Goal: Task Accomplishment & Management: Manage account settings

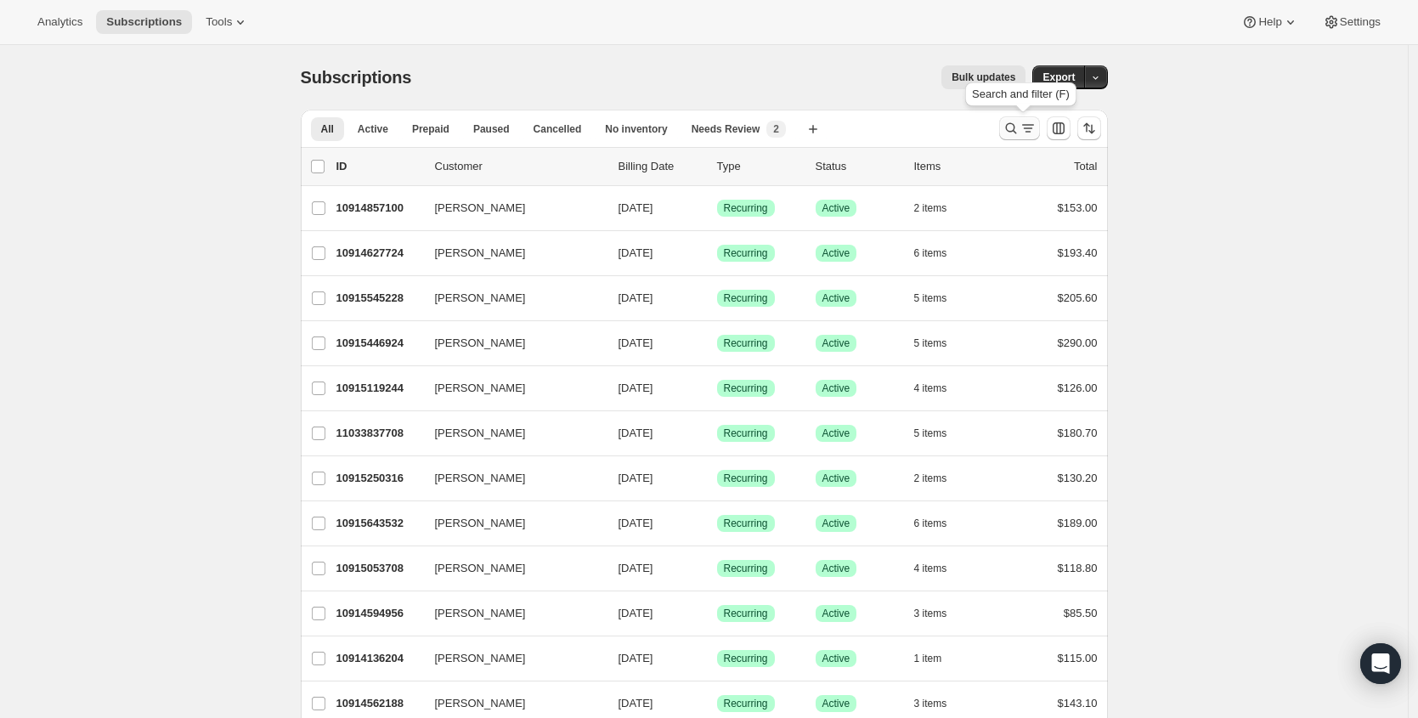
click at [1016, 118] on button "Search and filter results" at bounding box center [1019, 128] width 41 height 24
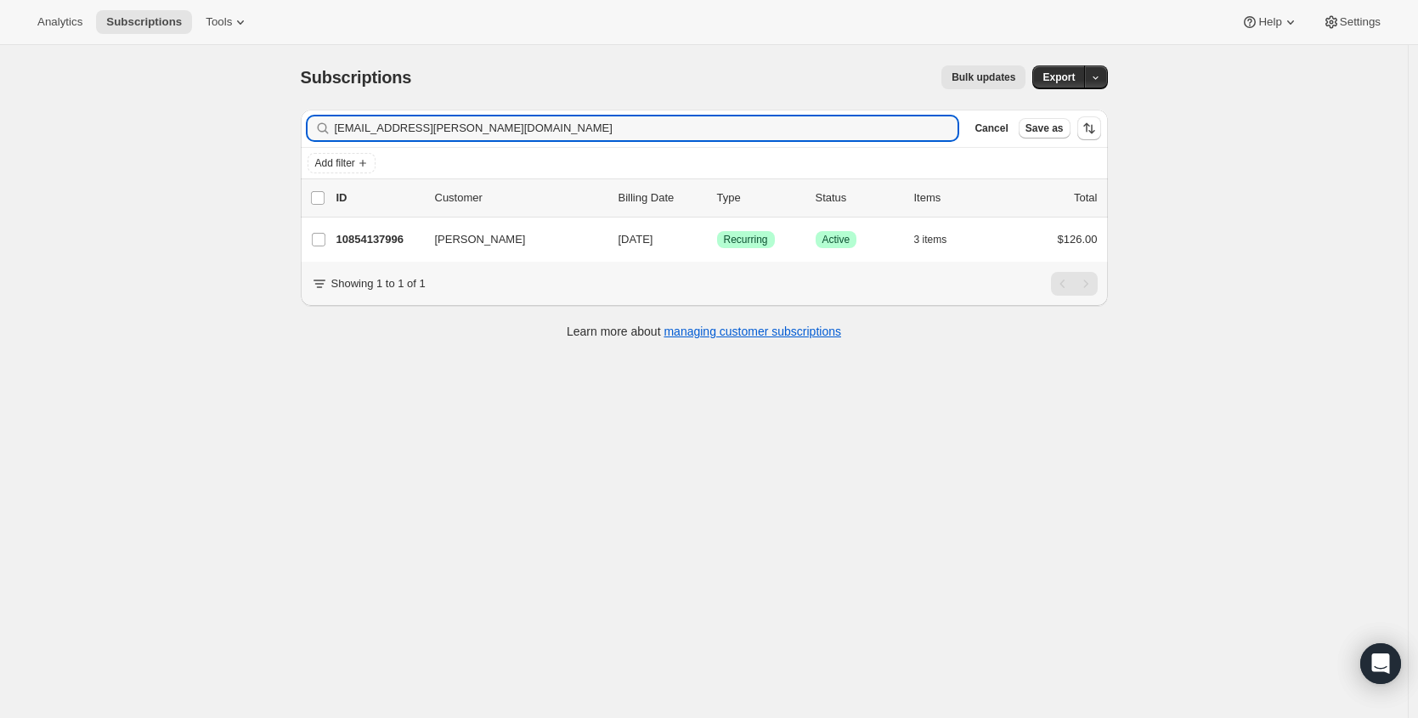
type input "nikki.c.barker@gmail.com"
click at [368, 240] on p "10854137996" at bounding box center [379, 239] width 85 height 17
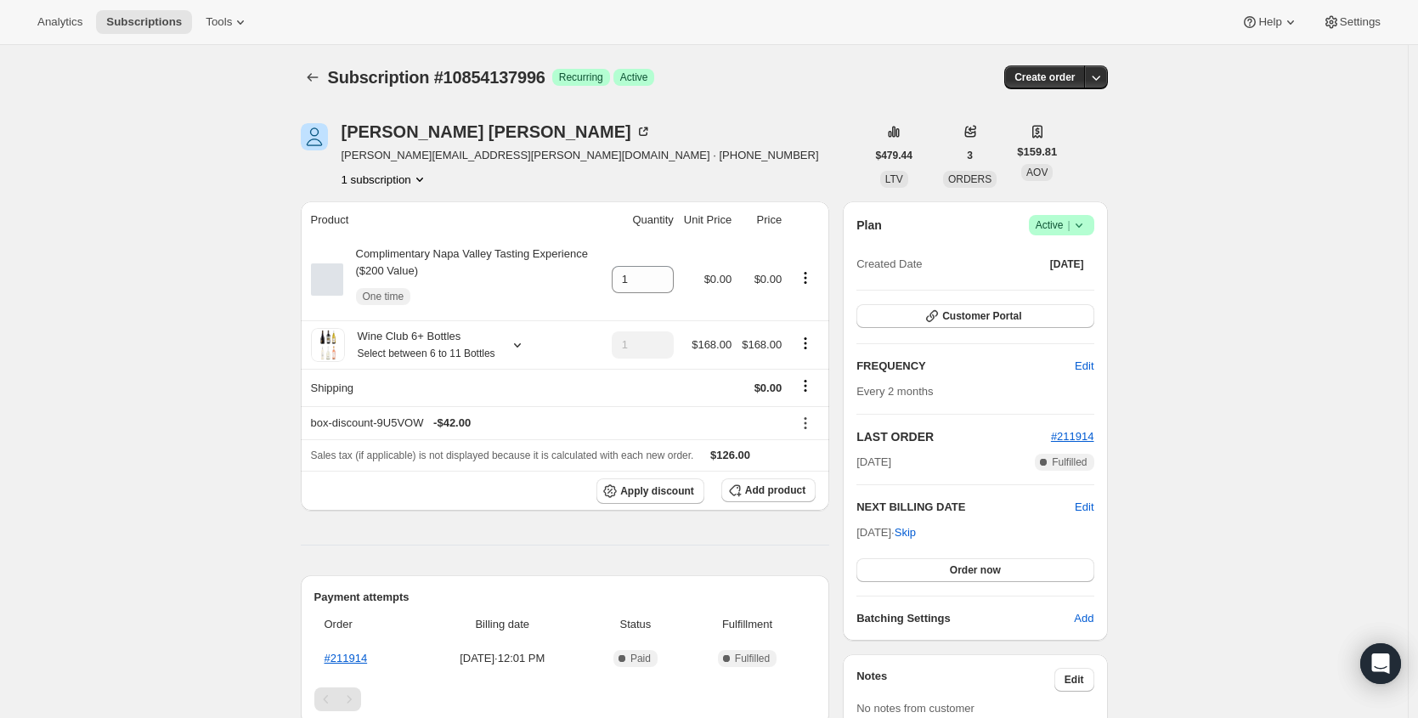
click at [1067, 222] on span "Active |" at bounding box center [1062, 225] width 52 height 17
click at [1060, 292] on span "Cancel subscription" at bounding box center [1061, 287] width 96 height 13
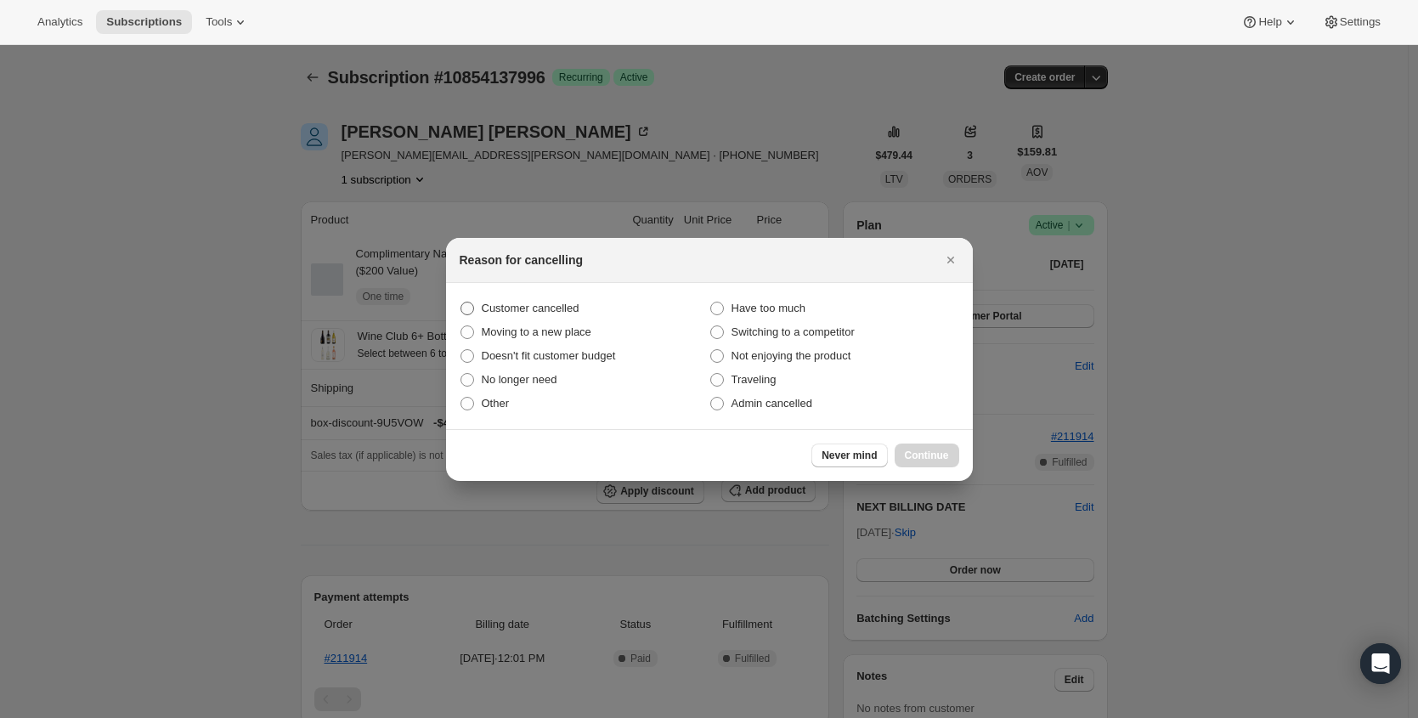
drag, startPoint x: 508, startPoint y: 306, endPoint x: 543, endPoint y: 317, distance: 36.6
click at [508, 306] on span "Customer cancelled" at bounding box center [531, 308] width 98 height 13
click at [461, 303] on input "Customer cancelled" at bounding box center [461, 302] width 1 height 1
radio input "true"
click at [919, 449] on span "Continue" at bounding box center [927, 456] width 44 height 14
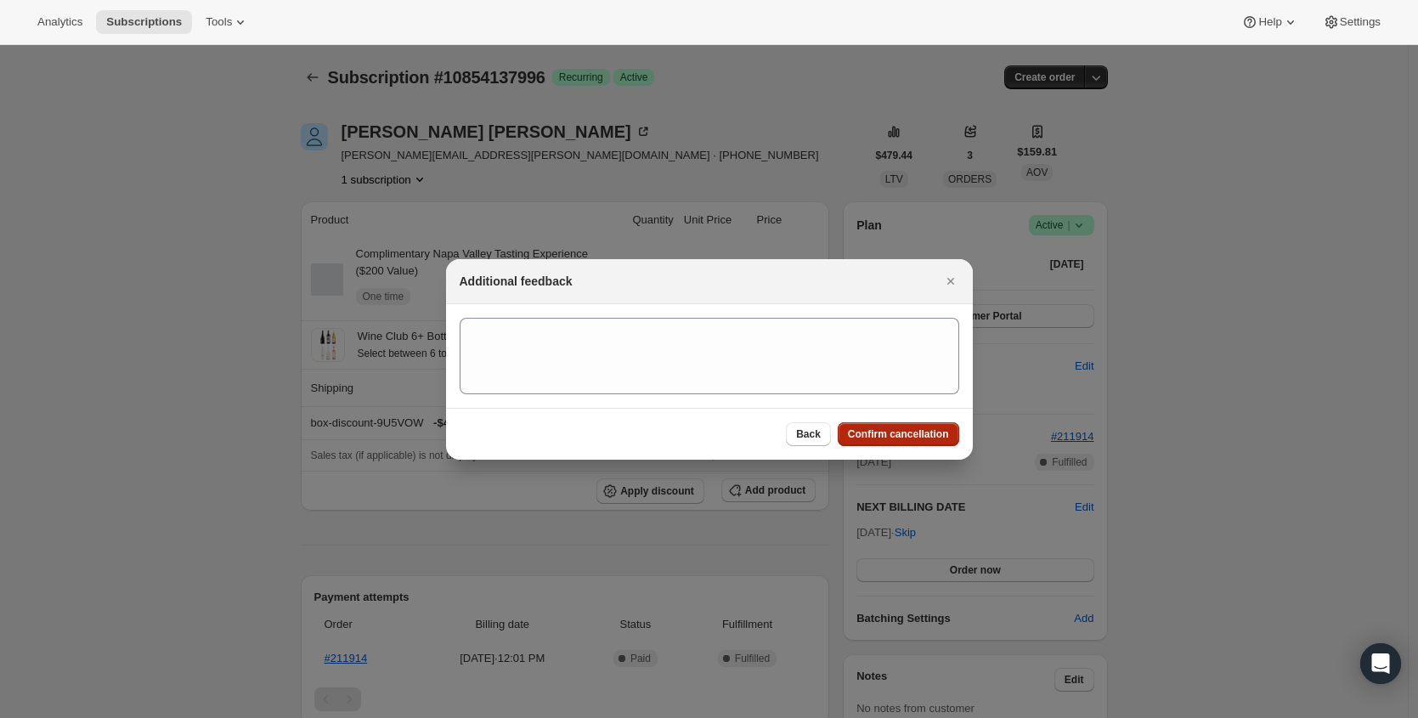
click at [919, 431] on span "Confirm cancellation" at bounding box center [898, 434] width 101 height 14
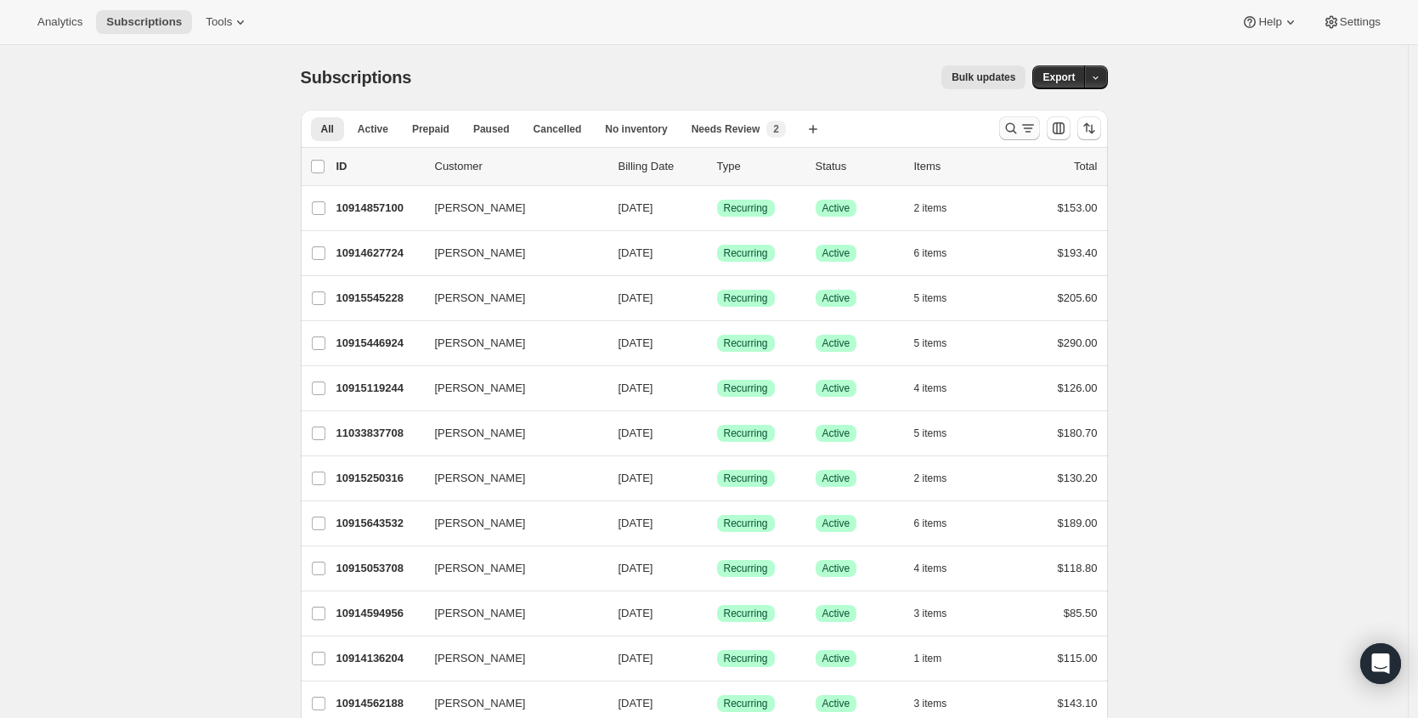
click at [1016, 128] on icon "Search and filter results" at bounding box center [1010, 128] width 11 height 11
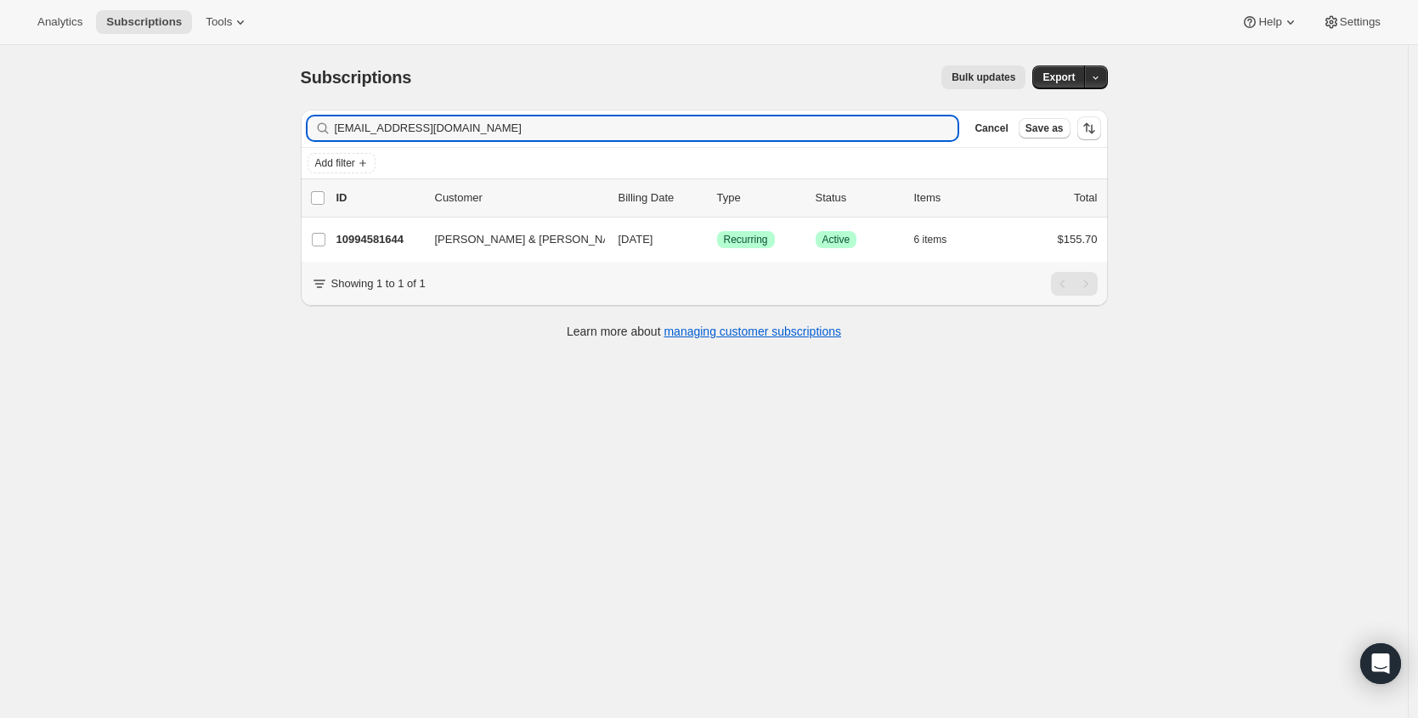
type input "mbutler693@gmail.com"
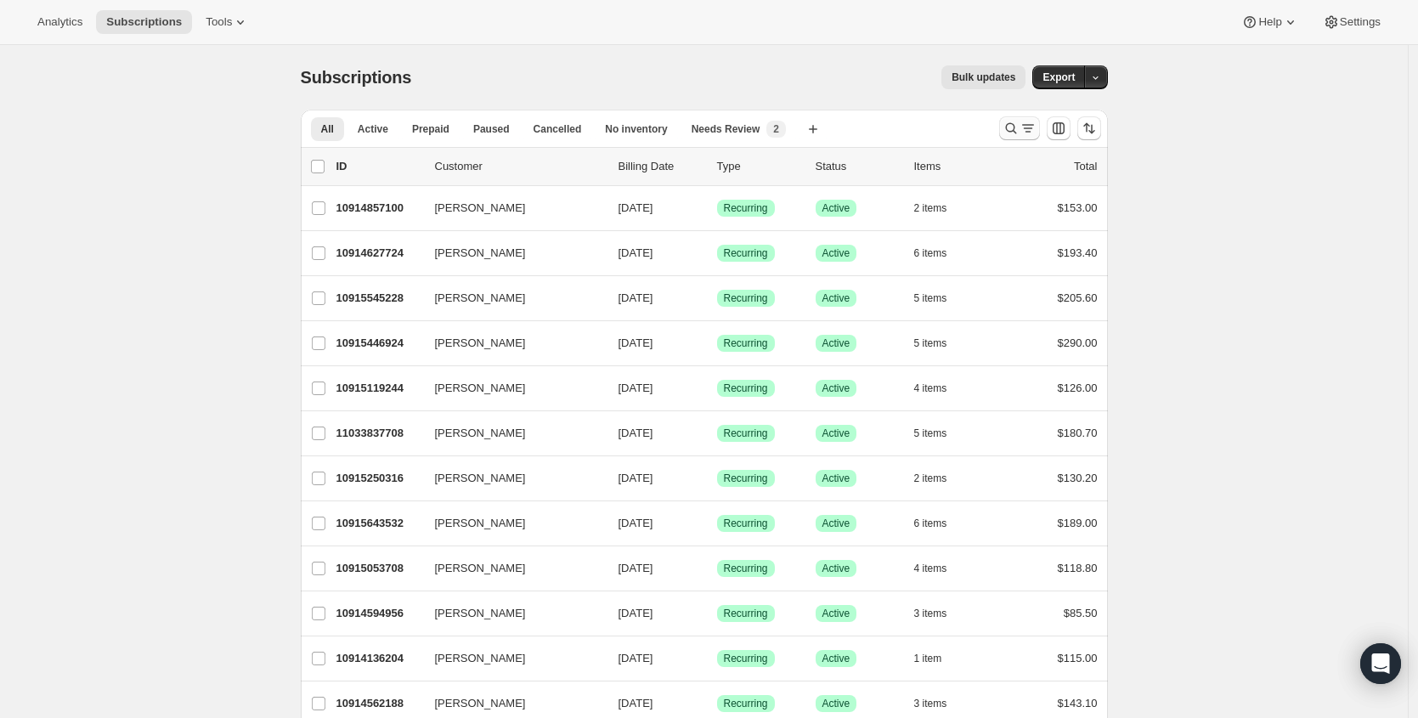
click at [1026, 133] on icon "Search and filter results" at bounding box center [1028, 128] width 17 height 17
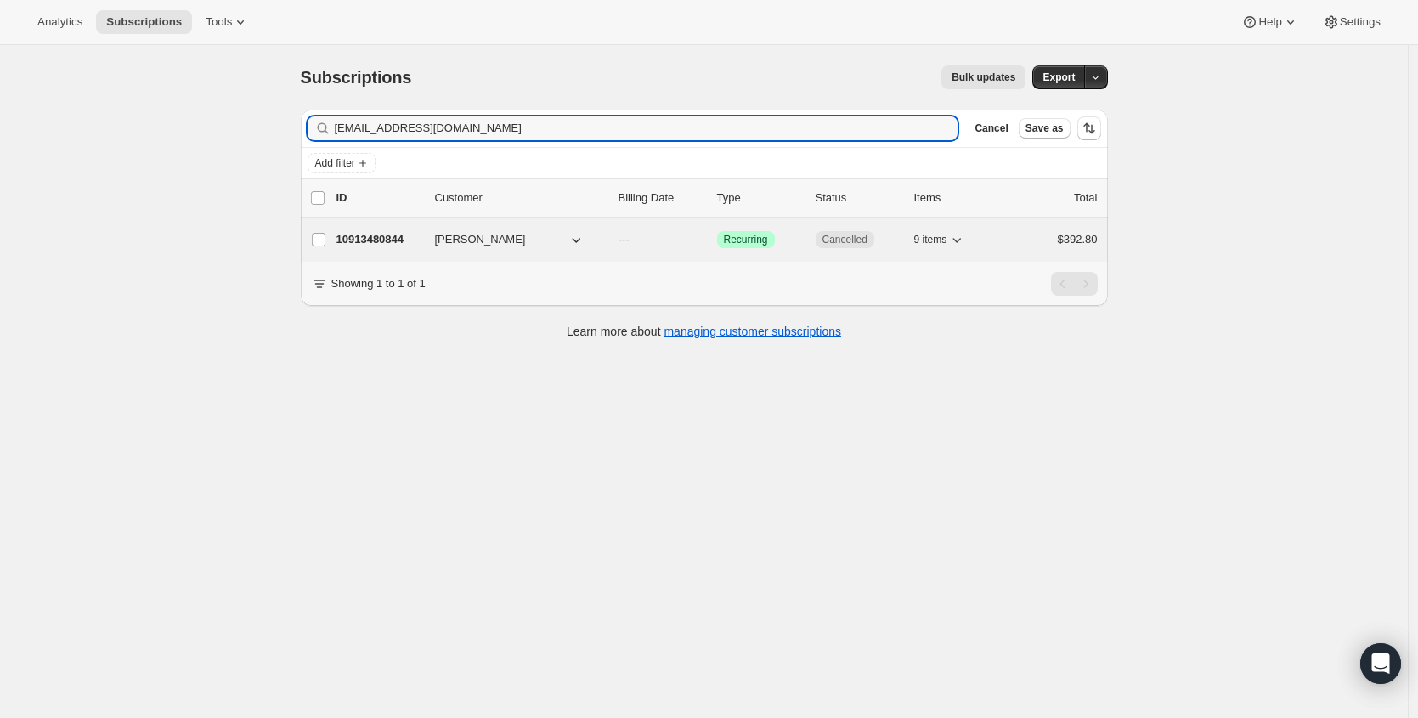
type input "johannaw2001@me.com"
click at [354, 240] on p "10913480844" at bounding box center [379, 239] width 85 height 17
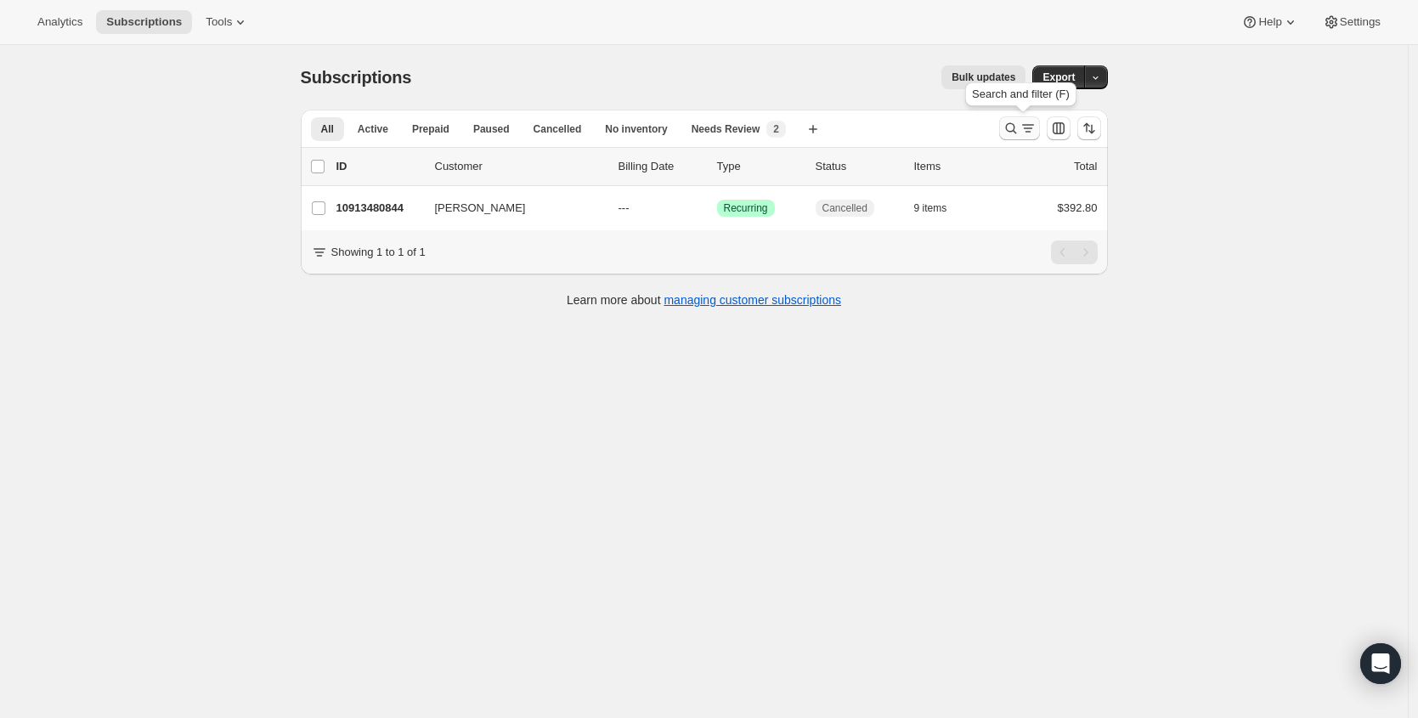
click at [1028, 127] on icon "Search and filter results" at bounding box center [1028, 128] width 17 height 17
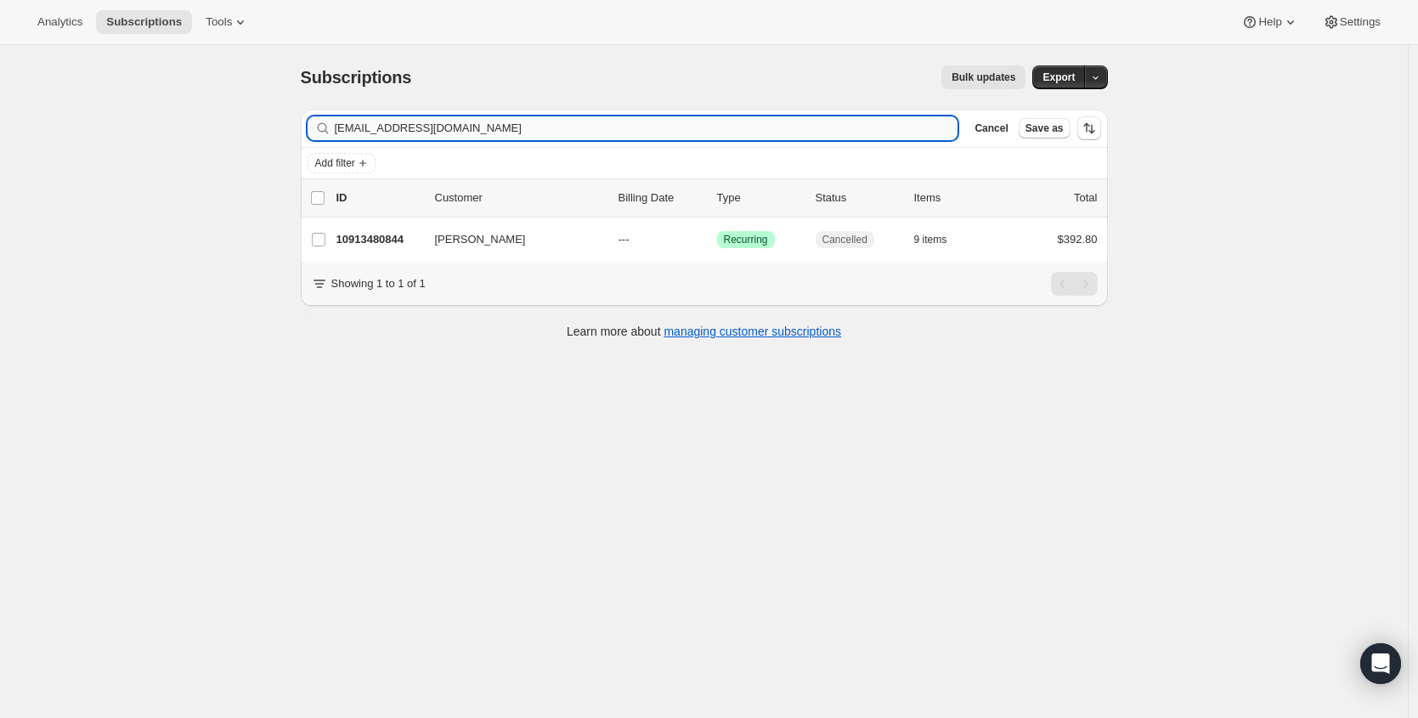
click at [659, 133] on input "johannaw2001@me.com" at bounding box center [647, 128] width 624 height 24
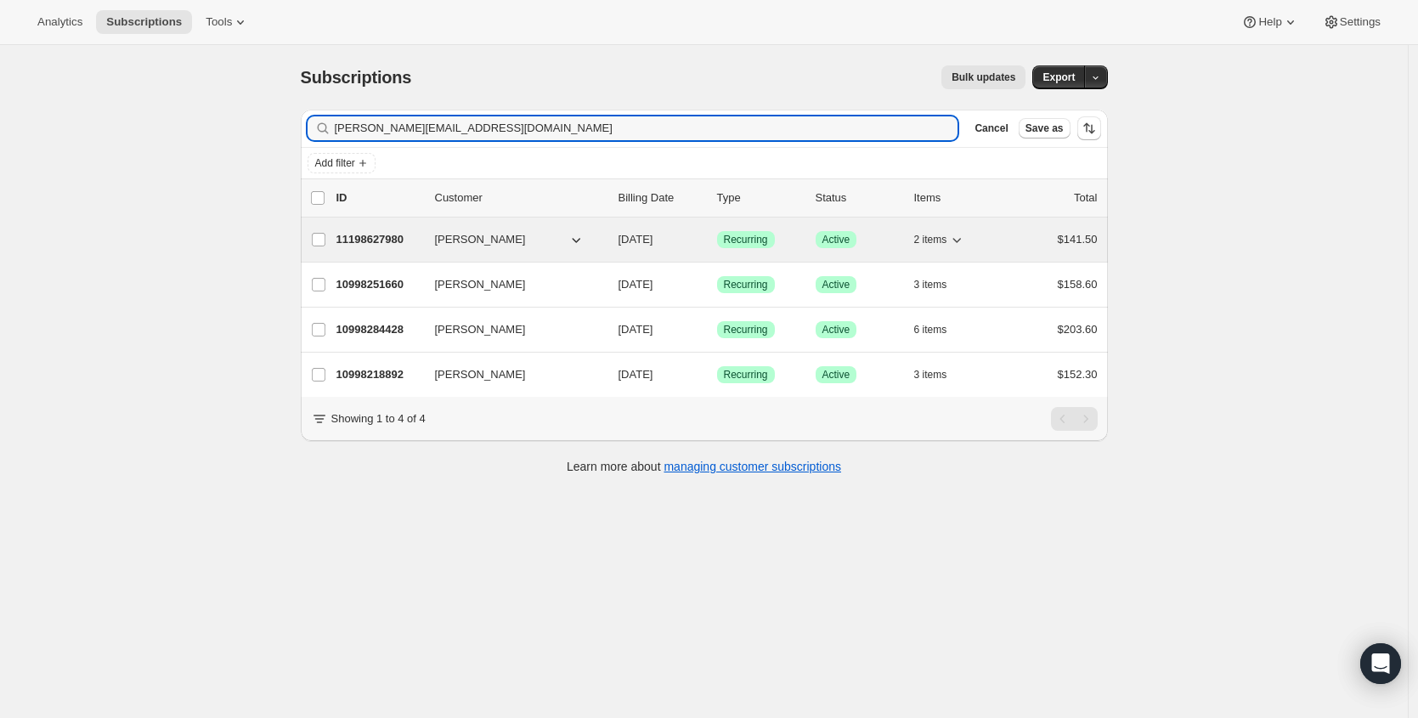
type input "laurie@givewithwine.com"
click at [389, 241] on p "11198627980" at bounding box center [379, 239] width 85 height 17
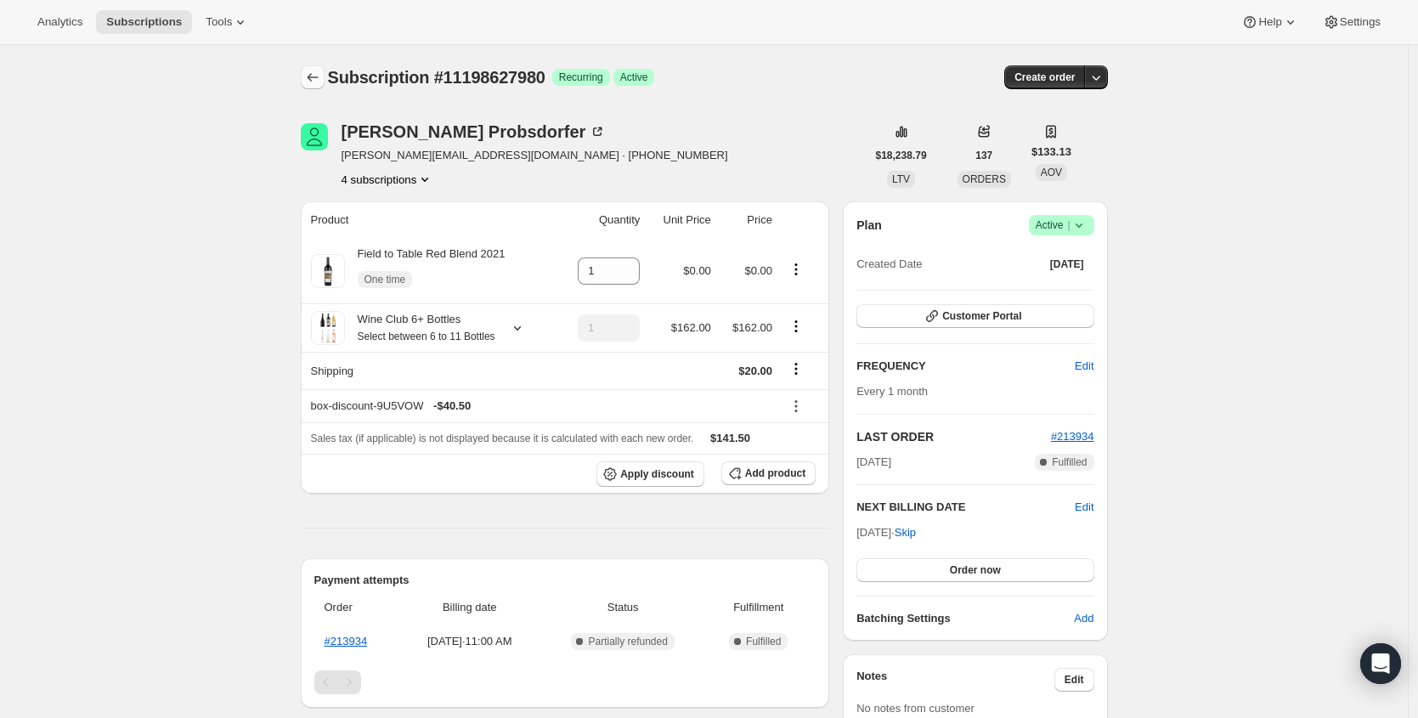
click at [315, 76] on icon "Subscriptions" at bounding box center [312, 77] width 17 height 17
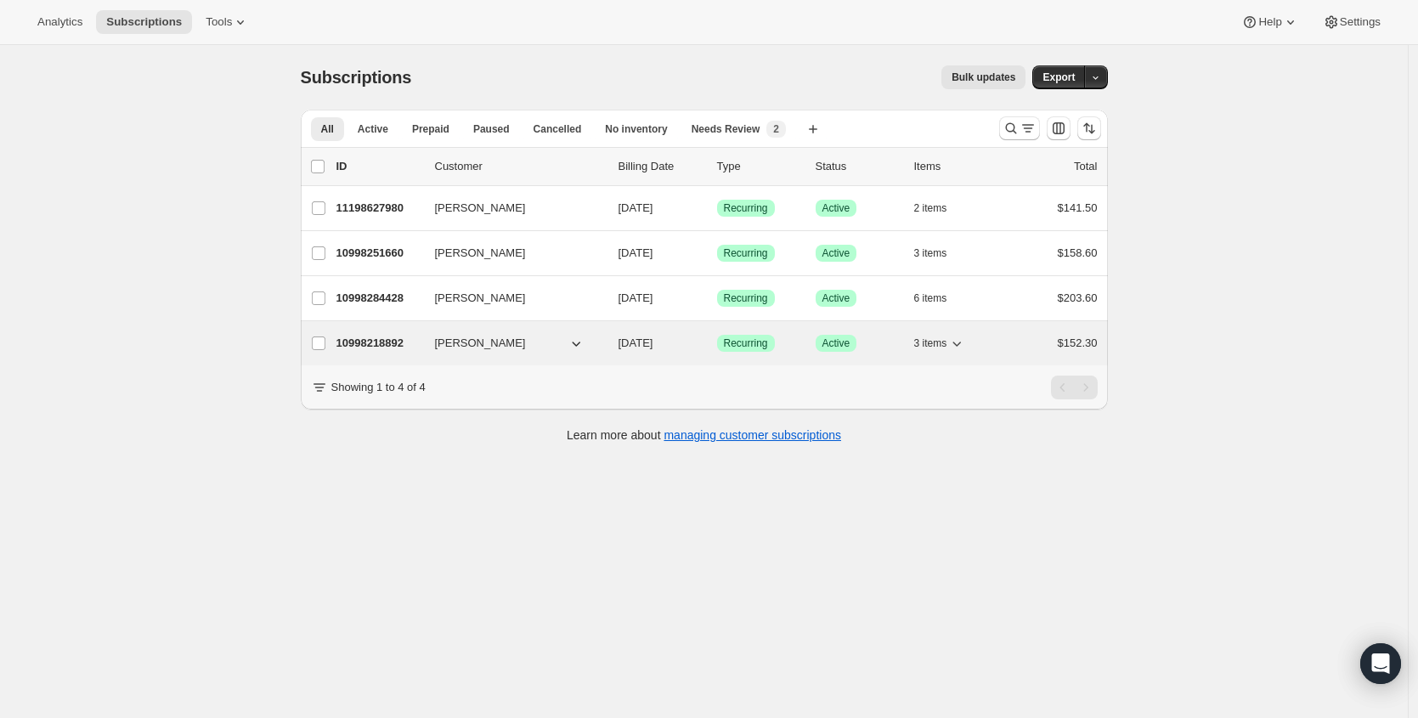
click at [374, 337] on p "10998218892" at bounding box center [379, 343] width 85 height 17
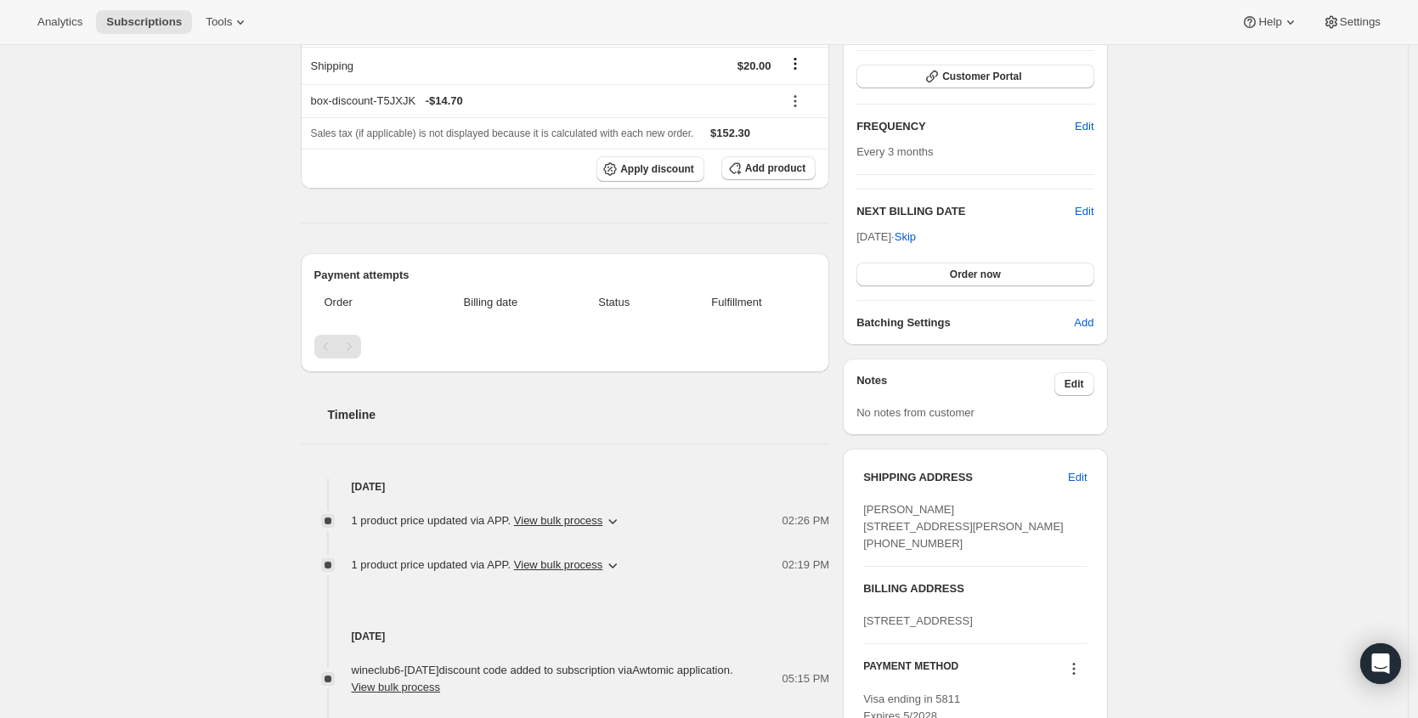
scroll to position [245, 0]
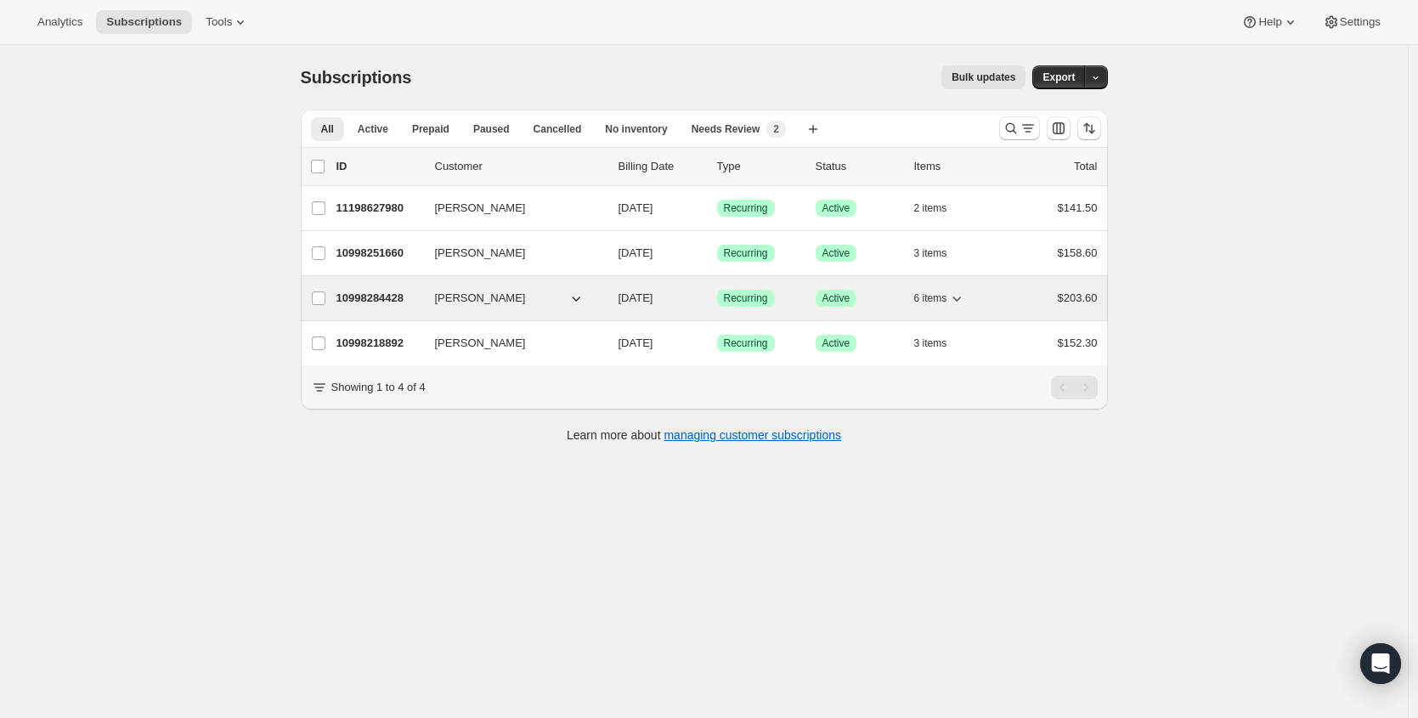
click at [360, 291] on p "10998284428" at bounding box center [379, 298] width 85 height 17
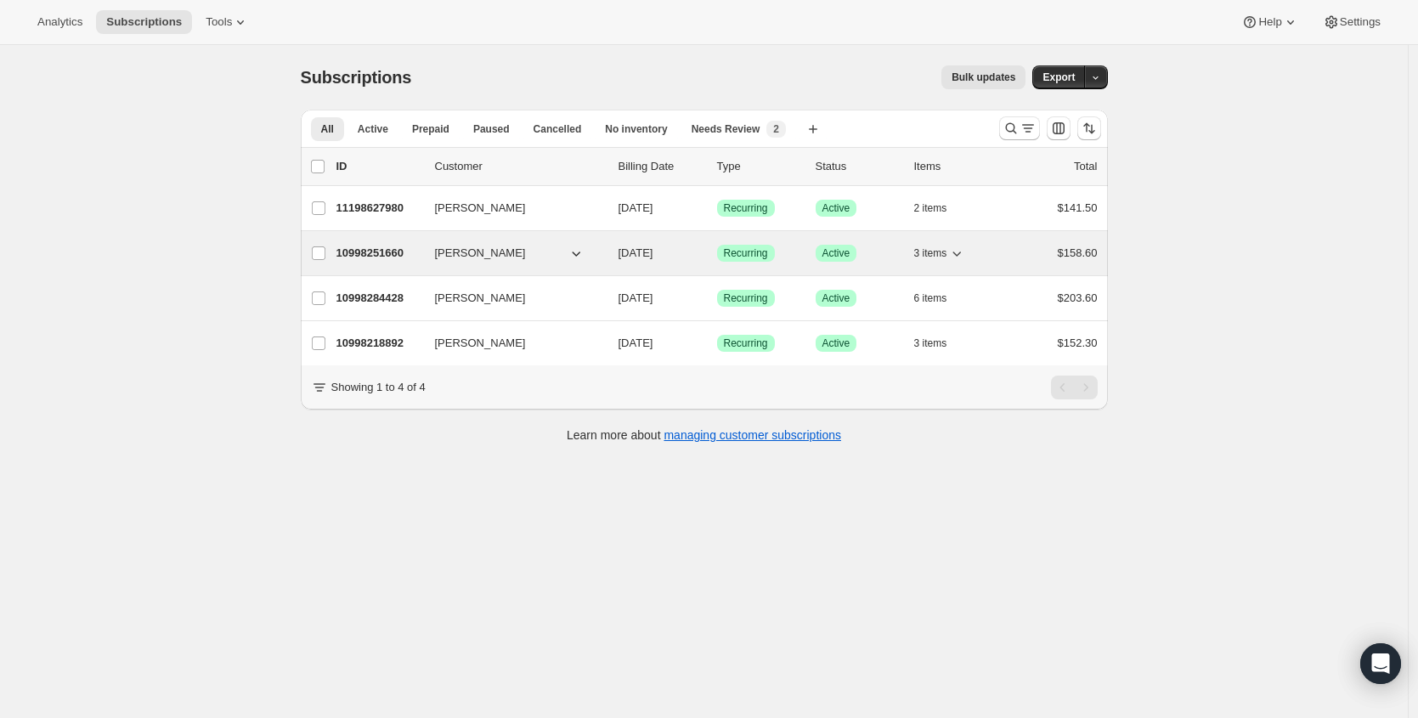
click at [373, 247] on p "10998251660" at bounding box center [379, 253] width 85 height 17
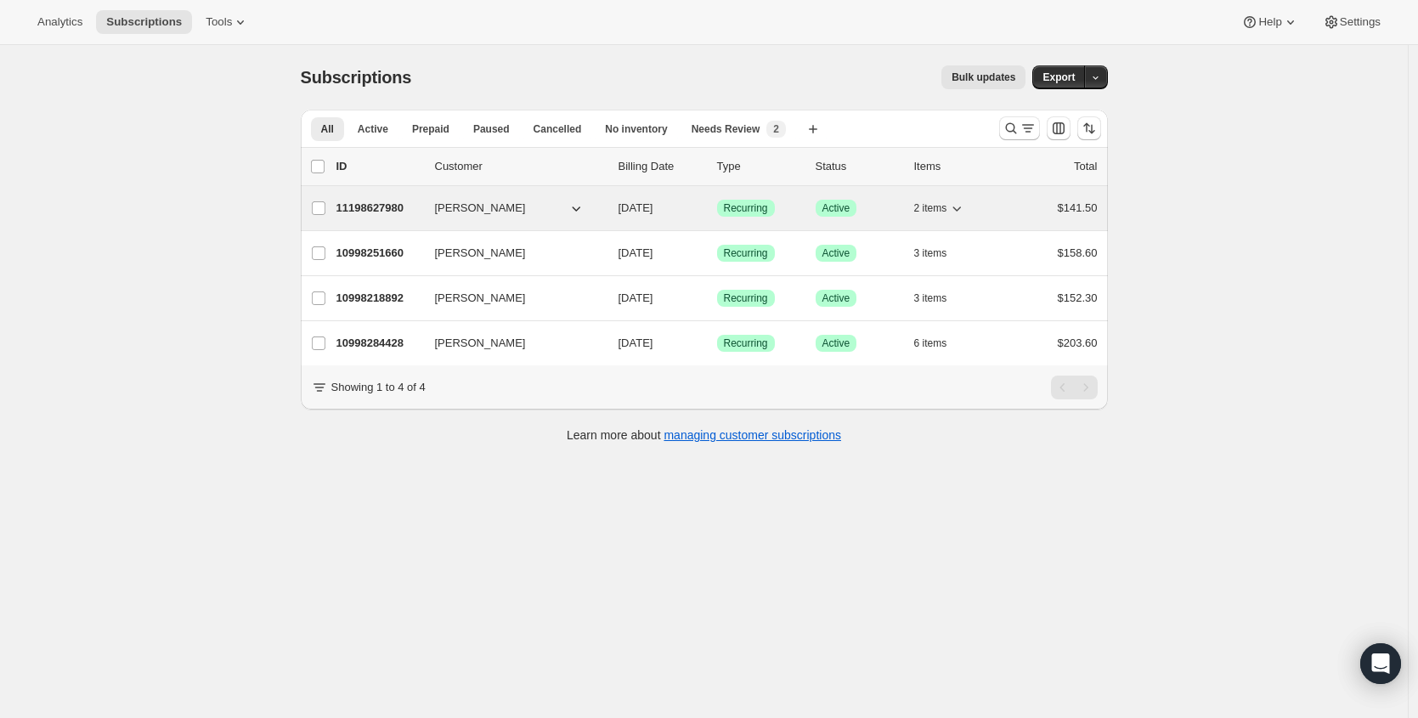
click at [359, 214] on p "11198627980" at bounding box center [379, 208] width 85 height 17
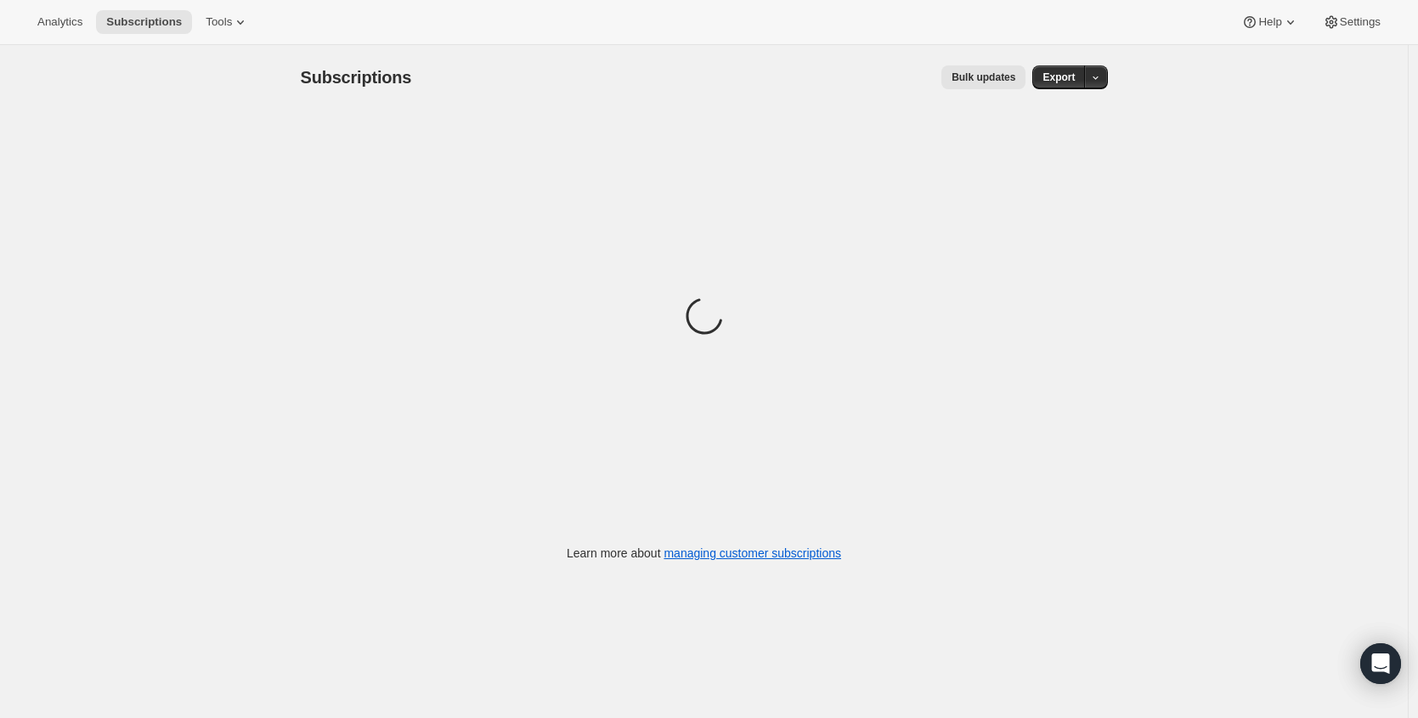
click at [786, 274] on div "Loading" at bounding box center [704, 319] width 807 height 418
click at [326, 58] on div "Subscriptions. This page is ready Subscriptions Bulk updates More actions Bulk …" at bounding box center [704, 77] width 807 height 65
click at [141, 20] on span "Subscriptions" at bounding box center [144, 22] width 76 height 14
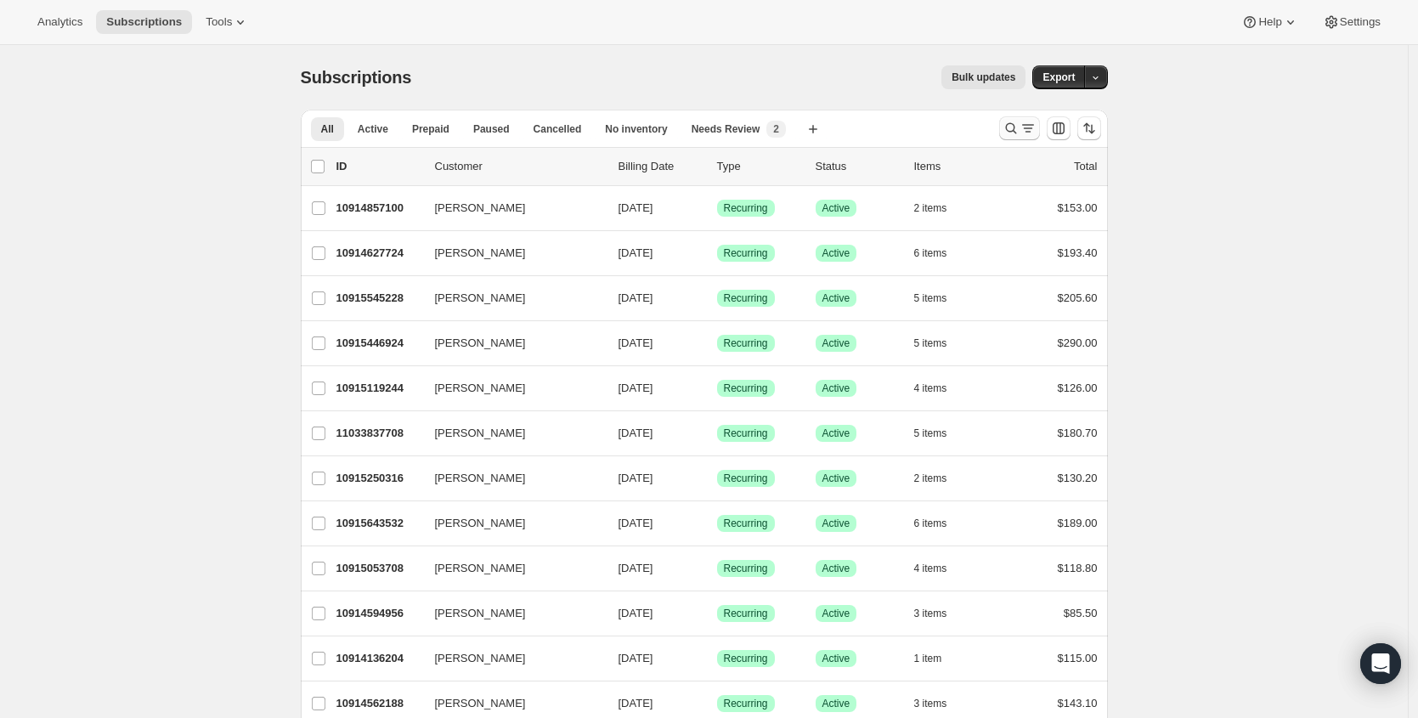
click at [1018, 129] on icon "Search and filter results" at bounding box center [1011, 128] width 17 height 17
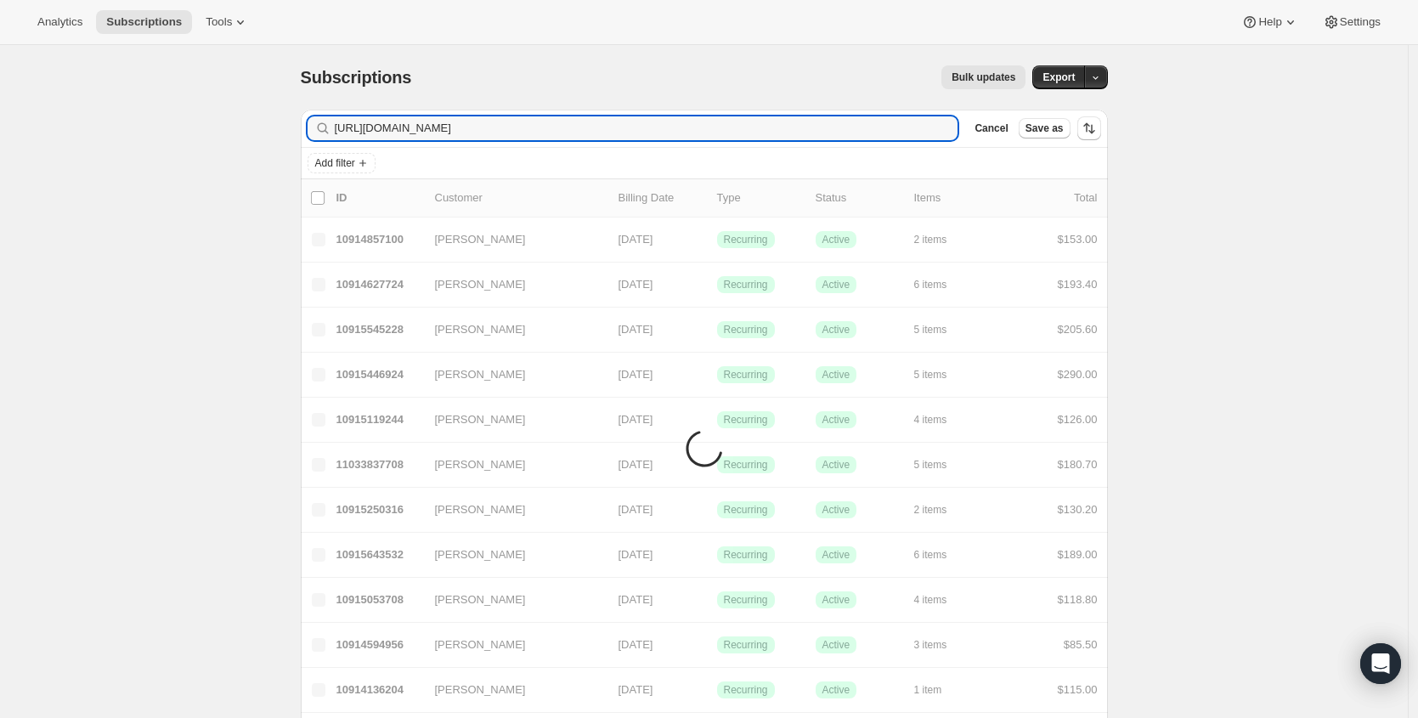
type input "[URL][DOMAIN_NAME]"
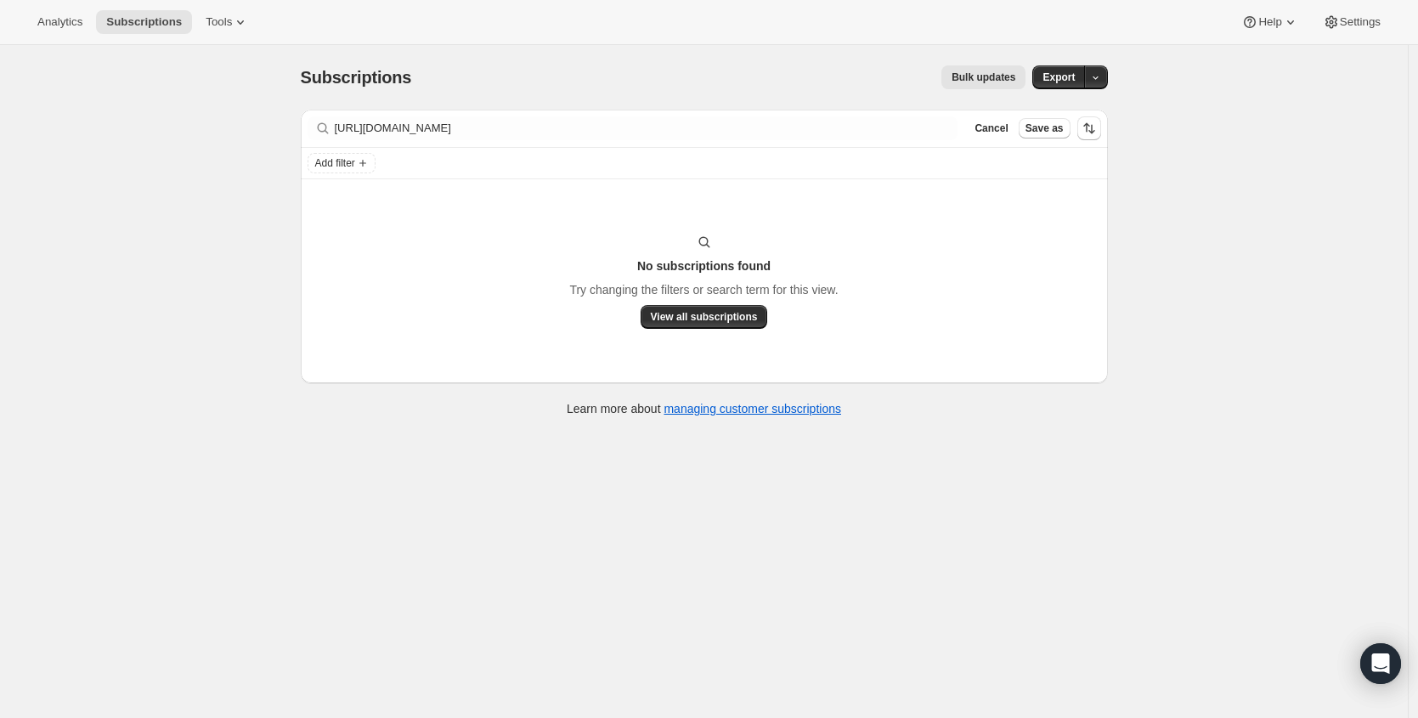
click at [797, 142] on div "Filter subscribers [URL][DOMAIN_NAME] Clear Cancel Save as" at bounding box center [704, 128] width 807 height 37
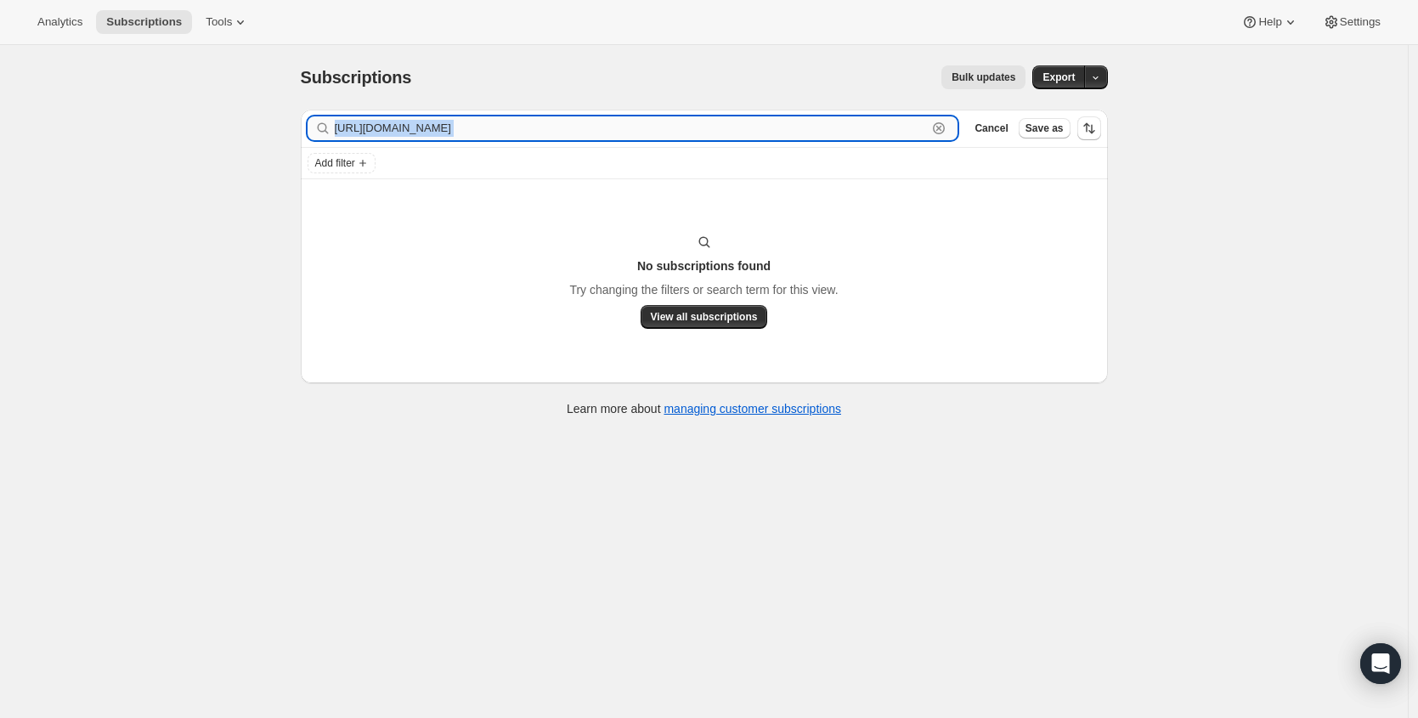
click at [797, 136] on input "[URL][DOMAIN_NAME]" at bounding box center [631, 128] width 593 height 24
click at [952, 127] on div "[URL][DOMAIN_NAME] Clear" at bounding box center [633, 128] width 651 height 24
drag, startPoint x: 947, startPoint y: 127, endPoint x: 908, endPoint y: 125, distance: 39.2
click at [947, 127] on icon "button" at bounding box center [939, 128] width 17 height 17
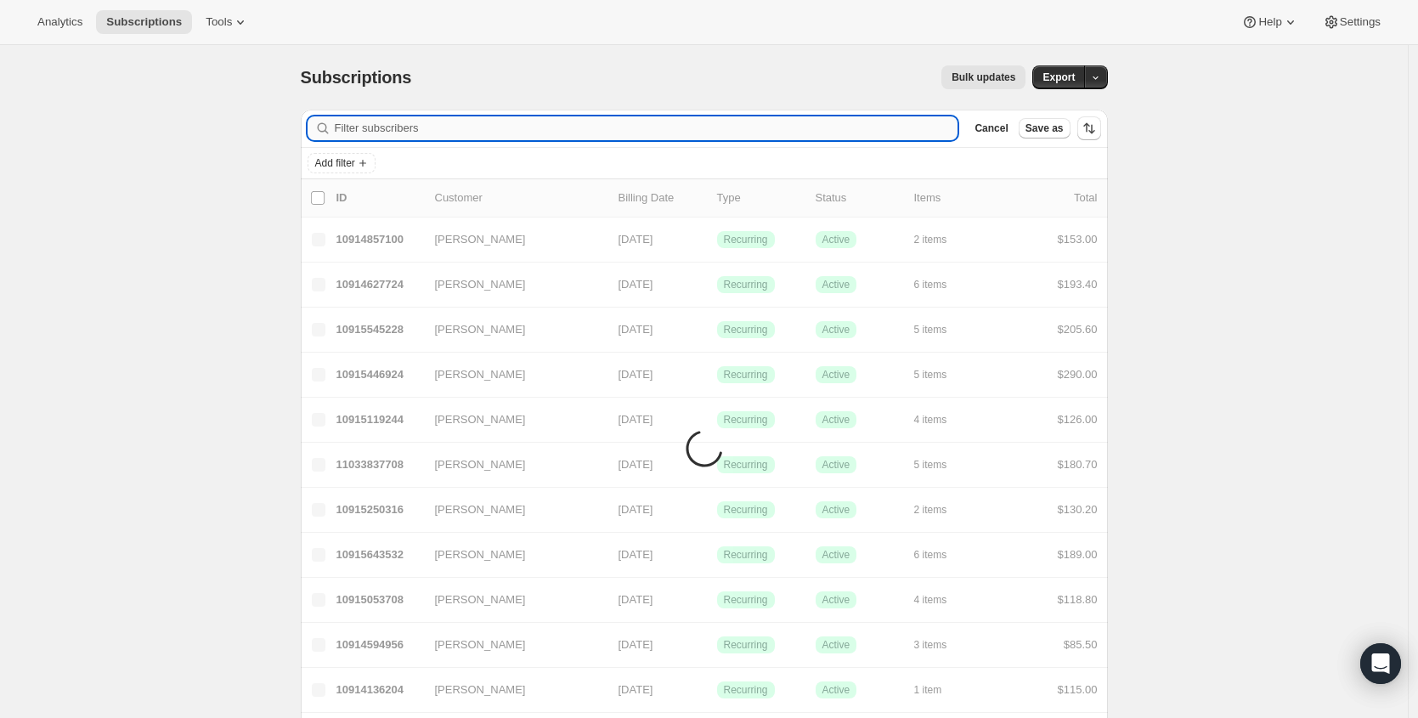
click at [906, 125] on input "Filter subscribers" at bounding box center [647, 128] width 624 height 24
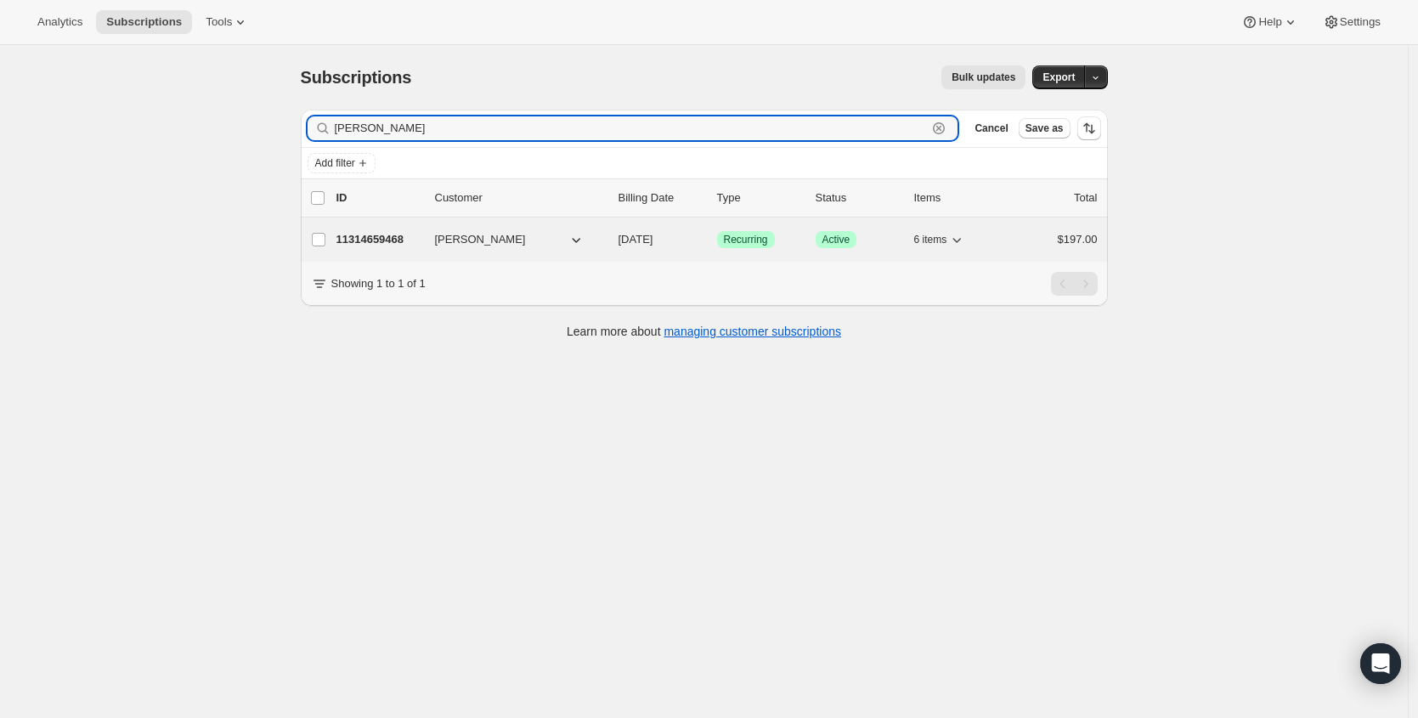
type input "[PERSON_NAME]"
click at [373, 239] on p "11314659468" at bounding box center [379, 239] width 85 height 17
